Goal: Information Seeking & Learning: Learn about a topic

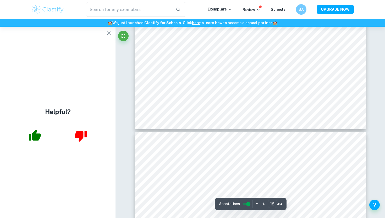
scroll to position [5664, 0]
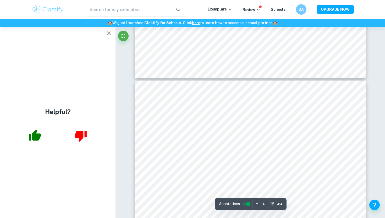
click at [106, 32] on icon "button" at bounding box center [109, 33] width 6 height 6
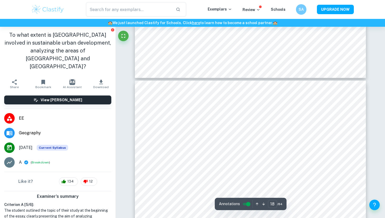
click at [107, 32] on h1 "To what extent is [GEOGRAPHIC_DATA] involved in sustainable urban development, …" at bounding box center [57, 50] width 107 height 39
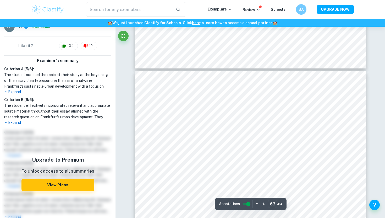
scroll to position [21054, 0]
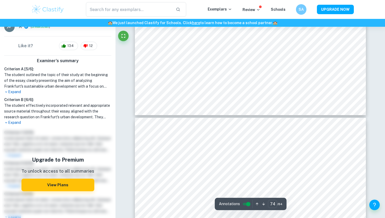
type input "75"
